Goal: Task Accomplishment & Management: Manage account settings

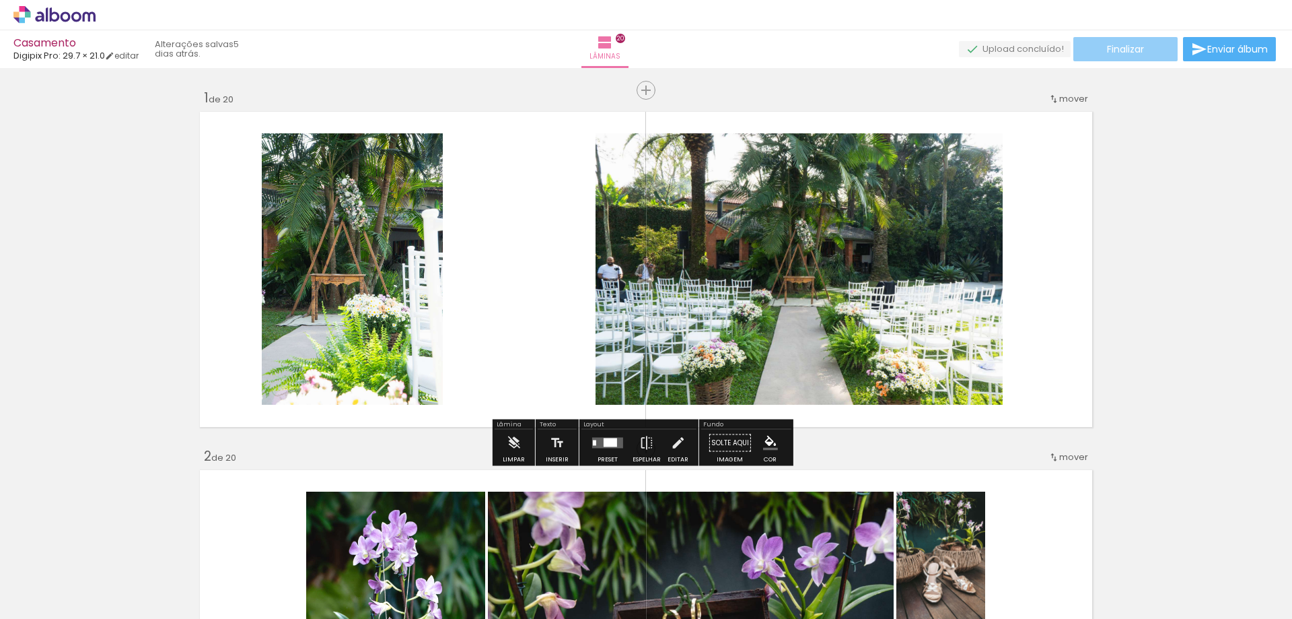
click at [1099, 55] on paper-button "Finalizar" at bounding box center [1126, 49] width 104 height 24
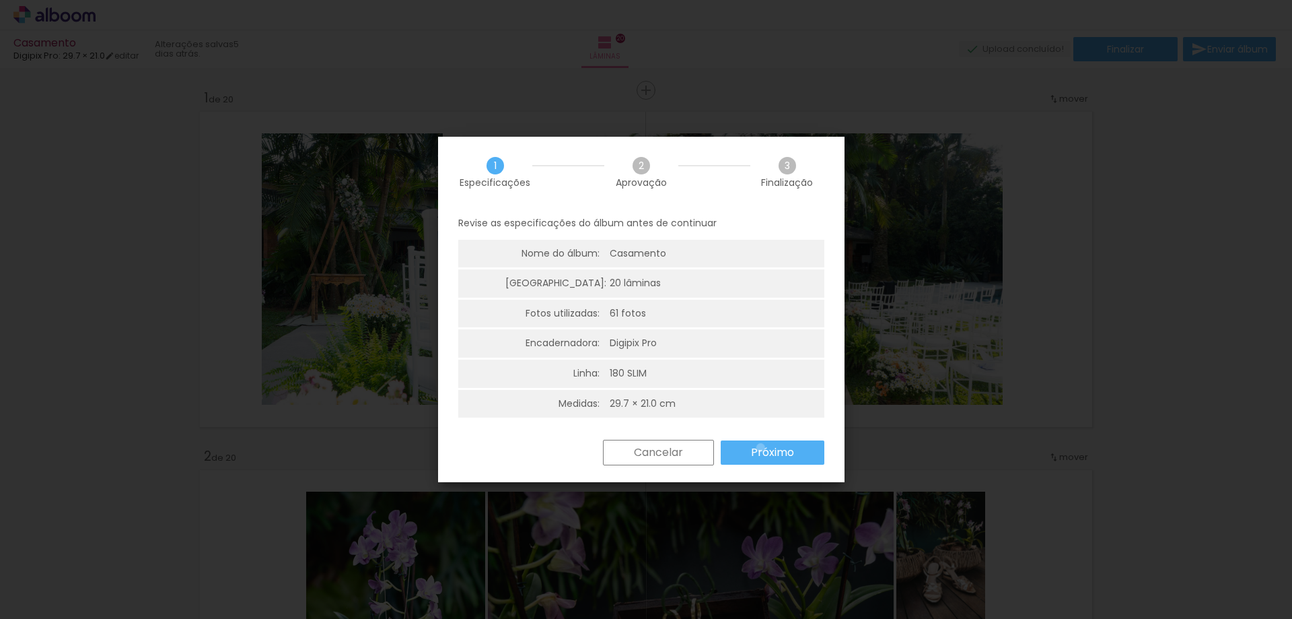
click at [0, 0] on slot "Próximo" at bounding box center [0, 0] width 0 height 0
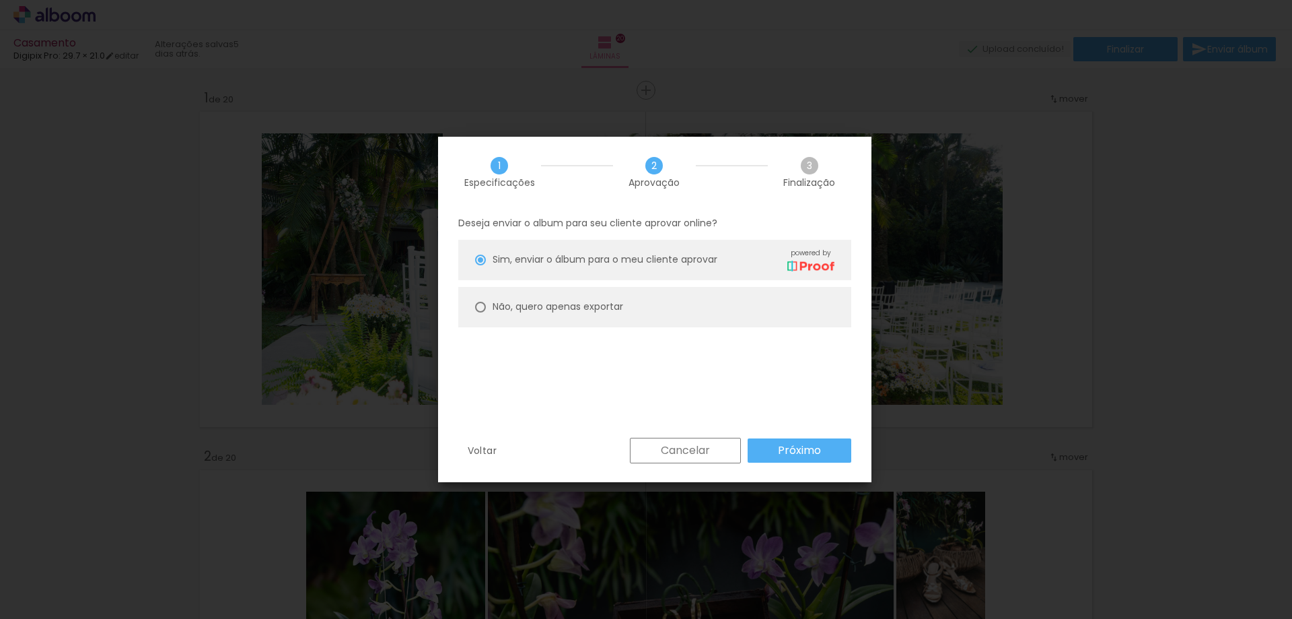
click at [0, 0] on slot "Não, quero apenas exportar" at bounding box center [0, 0] width 0 height 0
type paper-radio-button "on"
click at [0, 0] on slot "Próximo" at bounding box center [0, 0] width 0 height 0
type input "Alta, 300 DPI"
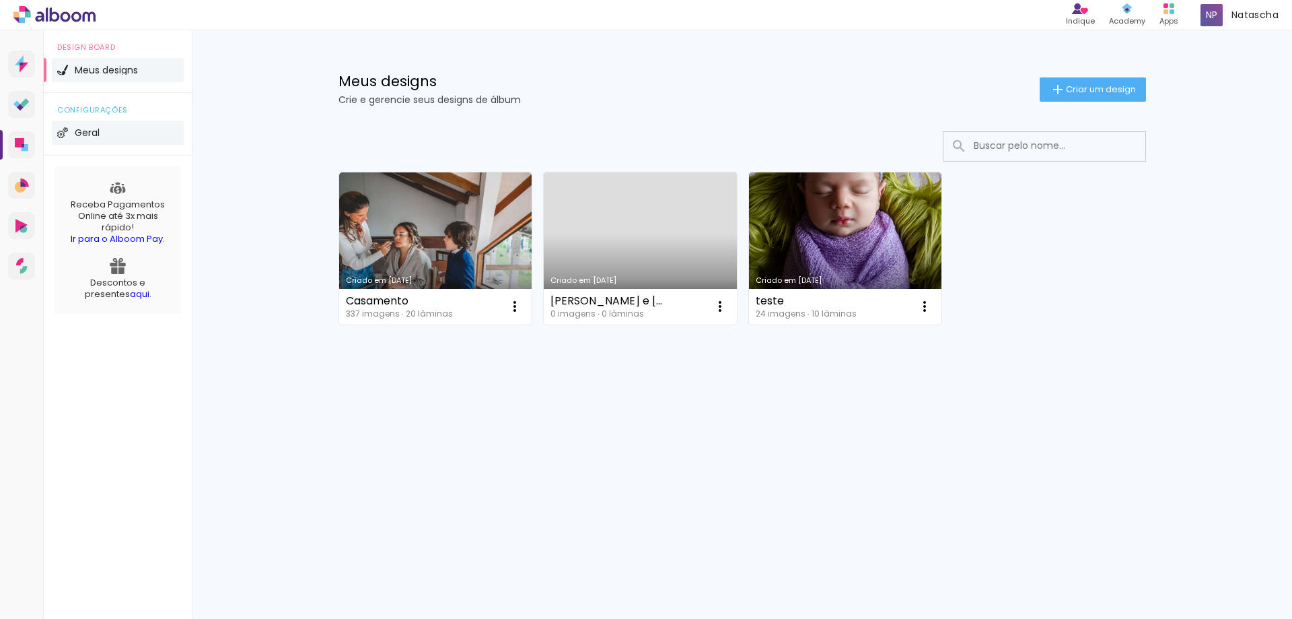
click at [83, 134] on span "Geral" at bounding box center [87, 132] width 25 height 9
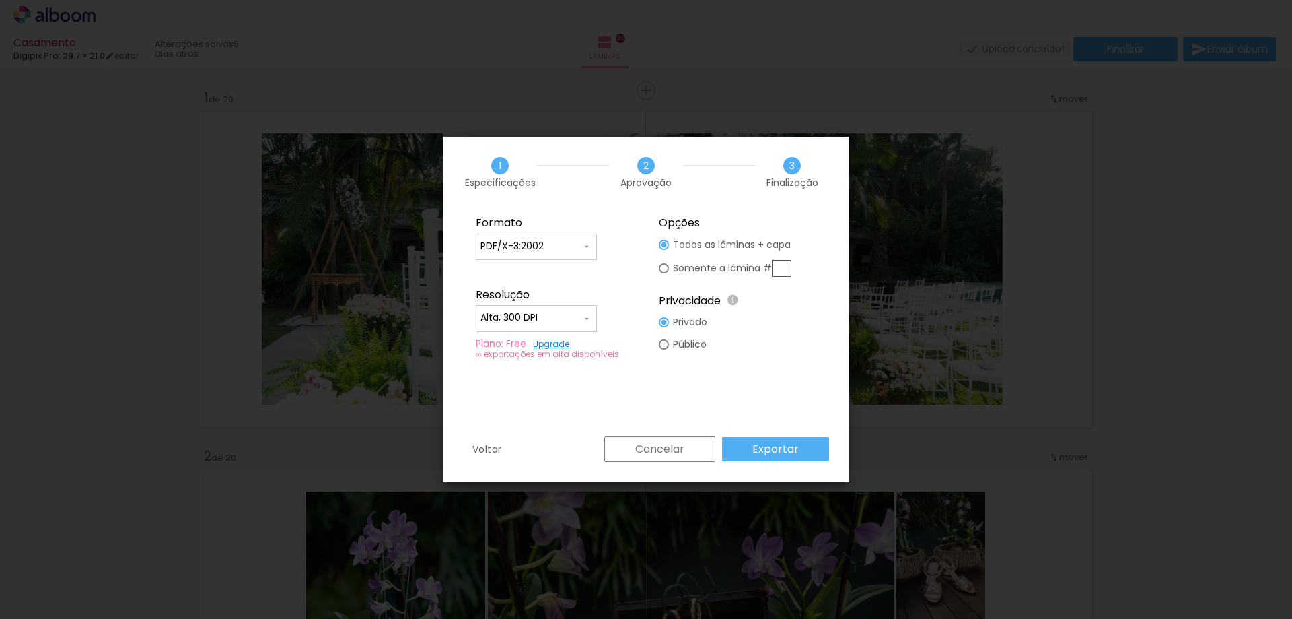
click at [0, 0] on slot "Cancelar" at bounding box center [0, 0] width 0 height 0
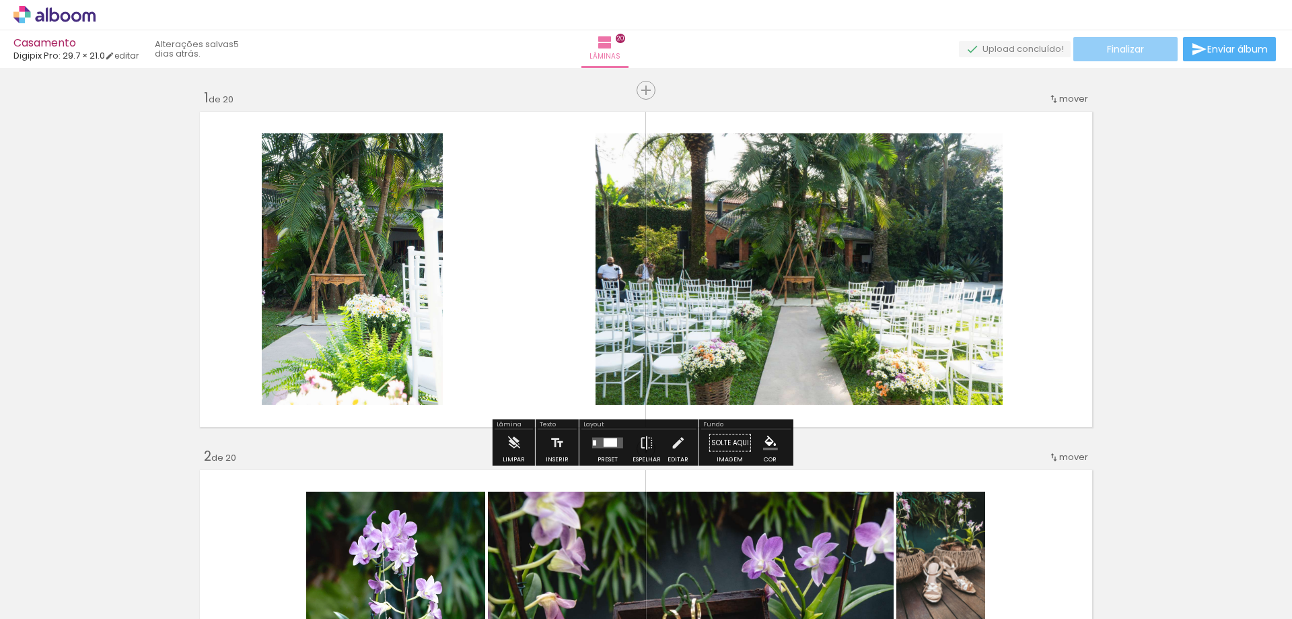
click at [1121, 46] on span "Finalizar" at bounding box center [1125, 48] width 37 height 9
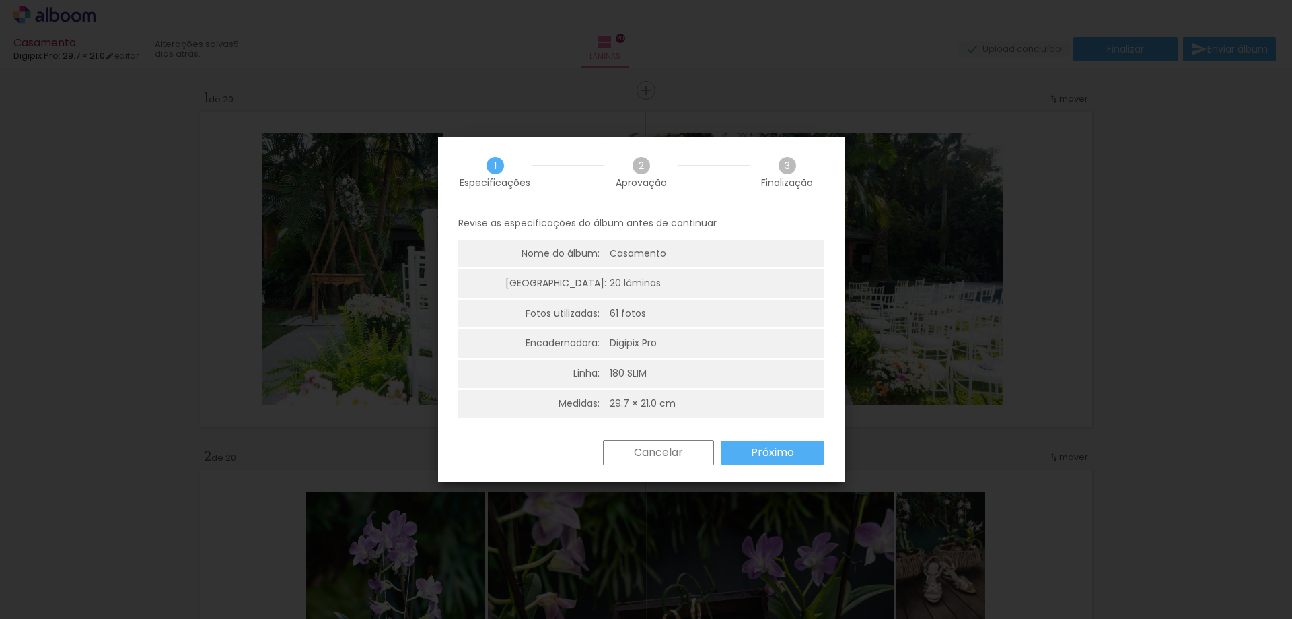
click at [0, 0] on slot "Próximo" at bounding box center [0, 0] width 0 height 0
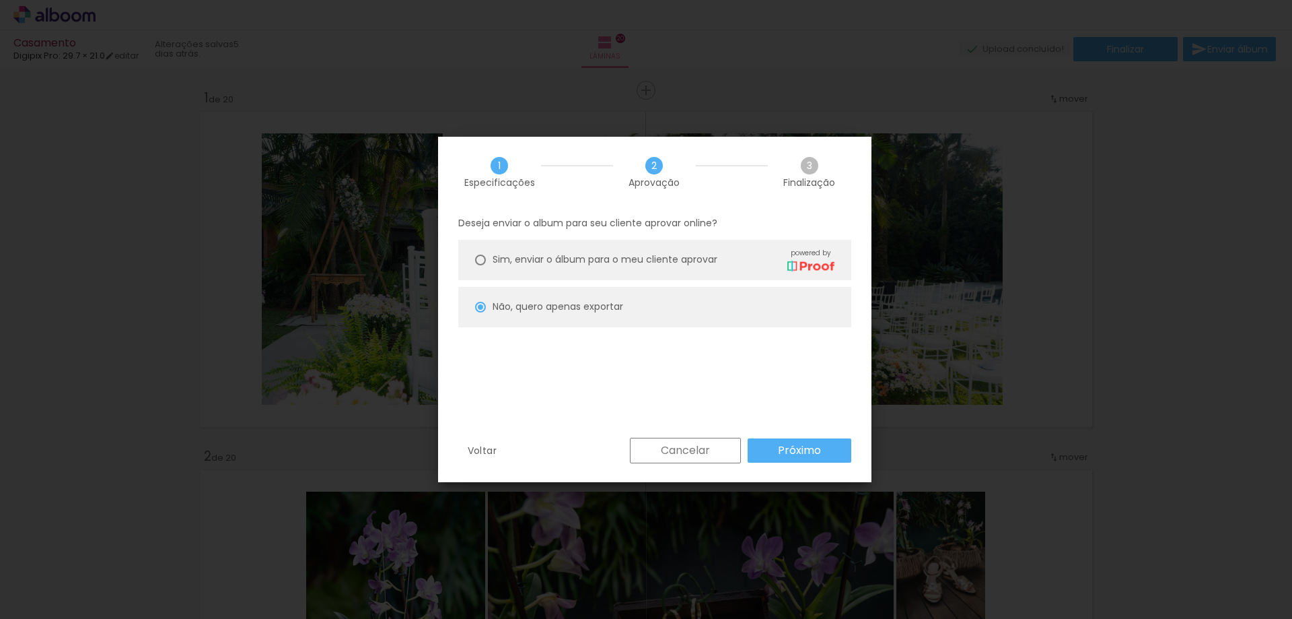
click at [625, 263] on span "Sim, enviar o álbum para o meu cliente aprovar" at bounding box center [605, 259] width 225 height 14
type paper-radio-button "on"
click at [0, 0] on slot "Próximo" at bounding box center [0, 0] width 0 height 0
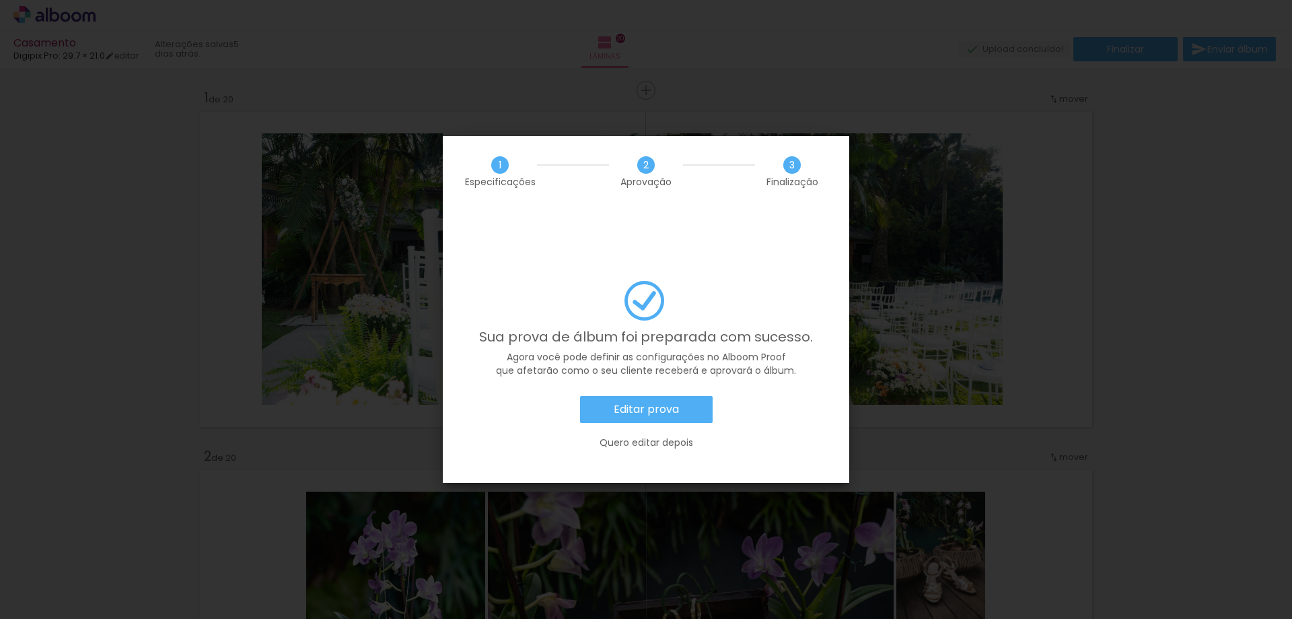
click at [684, 396] on paper-button "Editar prova" at bounding box center [646, 409] width 133 height 27
